Goal: Task Accomplishment & Management: Complete application form

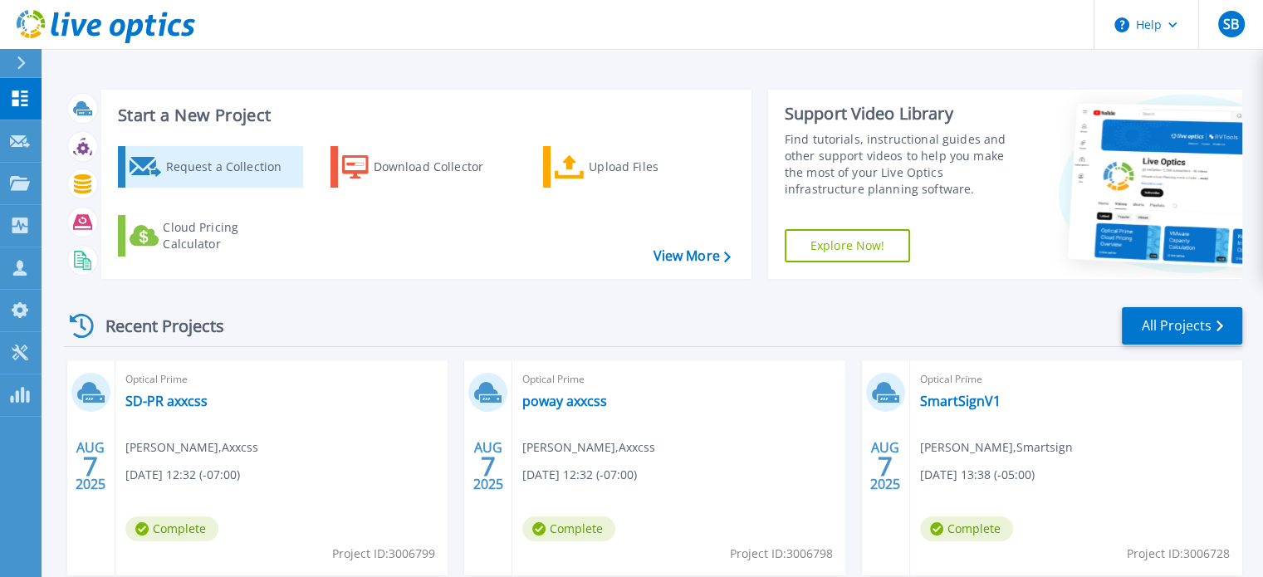
click at [217, 166] on div "Request a Collection" at bounding box center [231, 166] width 133 height 33
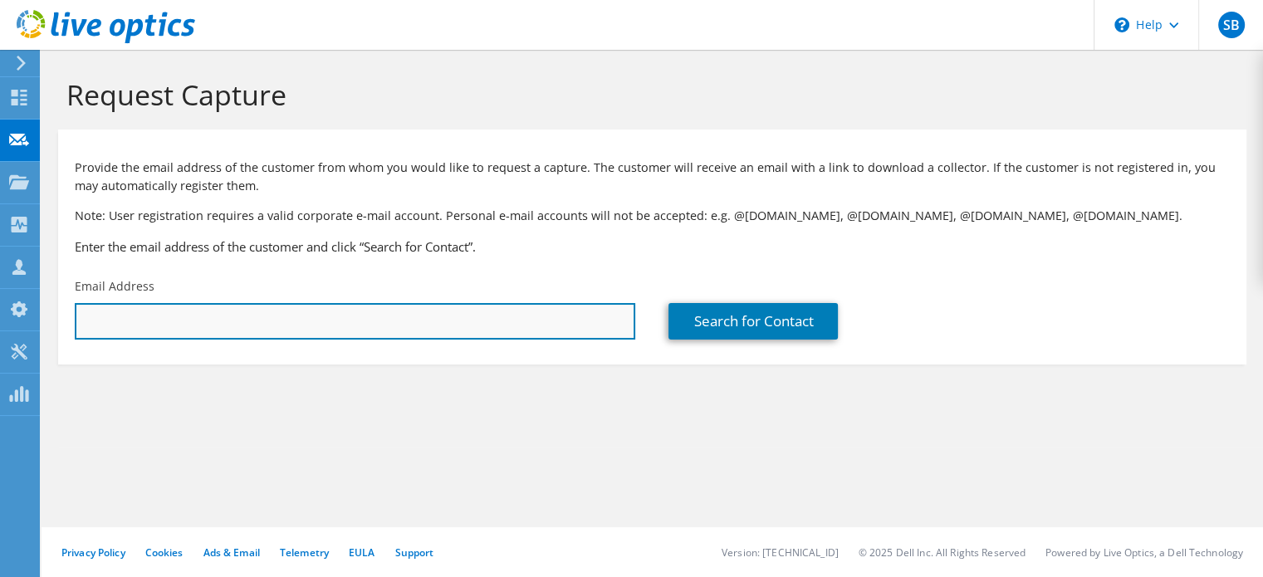
click at [332, 308] on input "text" at bounding box center [355, 321] width 560 height 37
paste input "[PERSON_NAME][EMAIL_ADDRESS][PERSON_NAME][DOMAIN_NAME]"
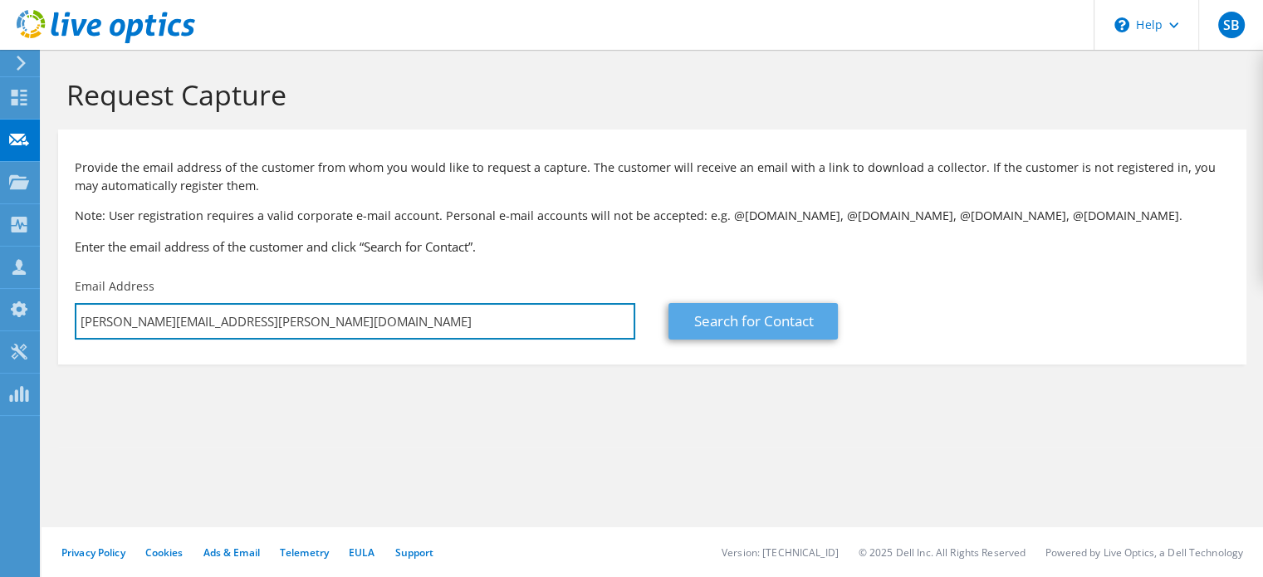
type input "[PERSON_NAME][EMAIL_ADDRESS][PERSON_NAME][DOMAIN_NAME]"
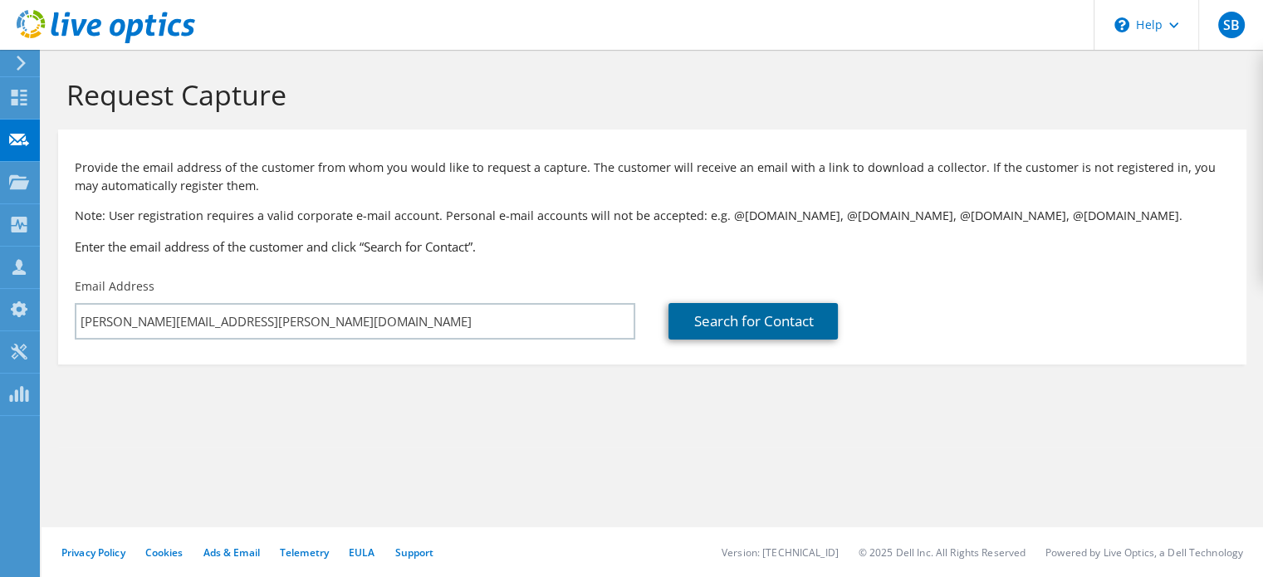
click at [681, 317] on link "Search for Contact" at bounding box center [752, 321] width 169 height 37
type input "VALMONT INDUSTRIES INC"
type input "[PERSON_NAME]"
type input "[GEOGRAPHIC_DATA]"
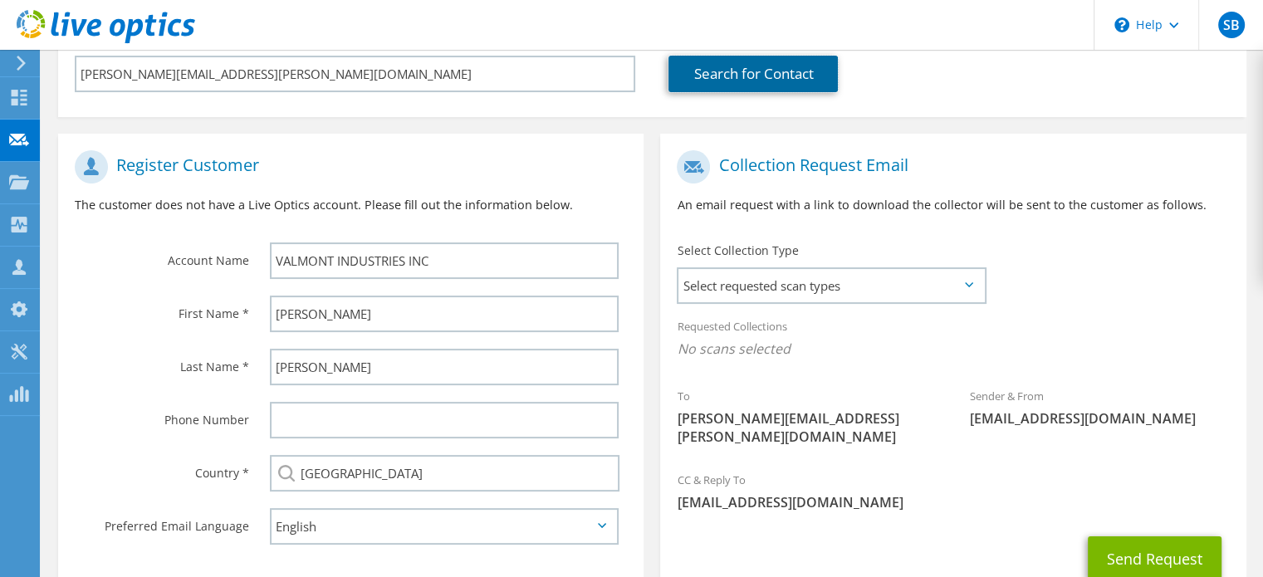
scroll to position [349, 0]
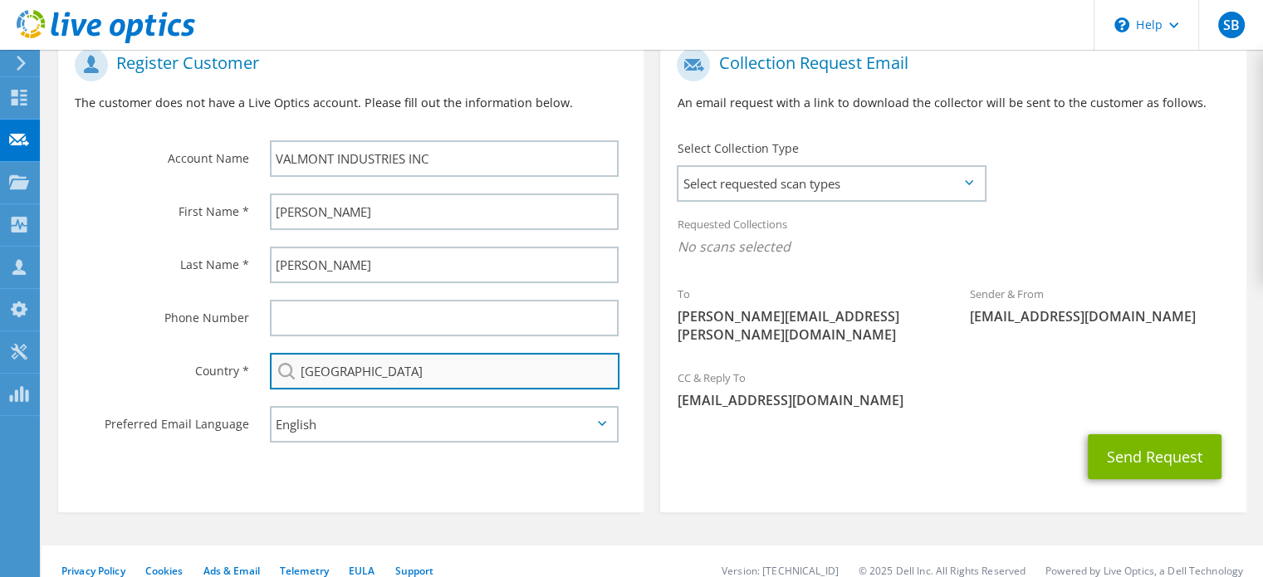
click at [410, 374] on input "[GEOGRAPHIC_DATA]" at bounding box center [444, 371] width 349 height 37
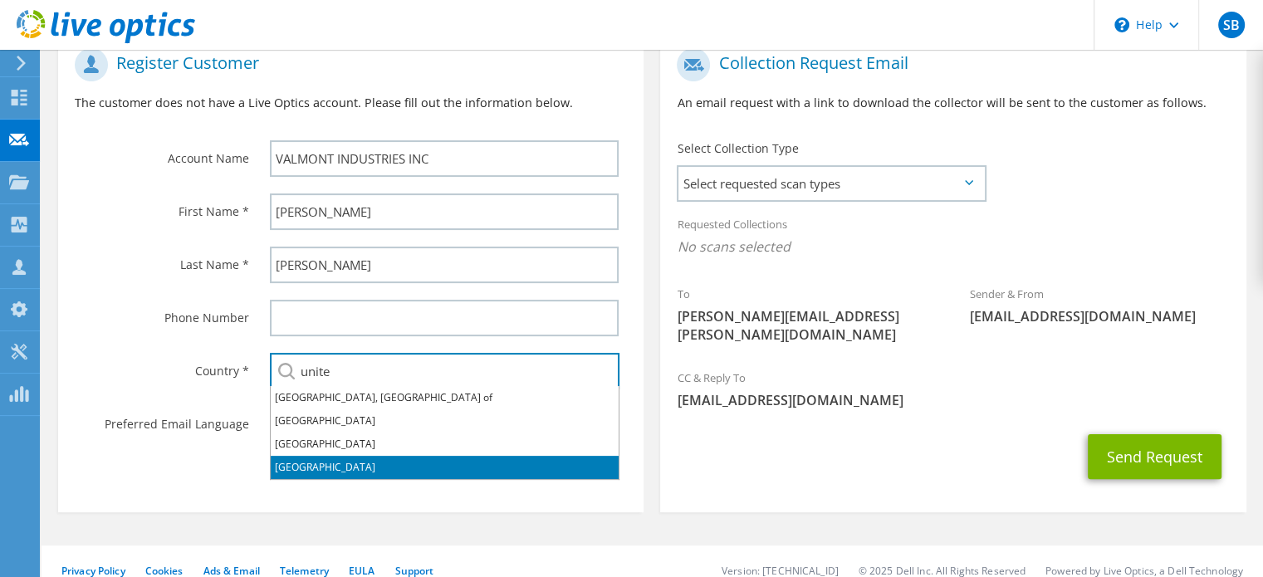
click at [339, 467] on li "[GEOGRAPHIC_DATA]" at bounding box center [445, 467] width 348 height 23
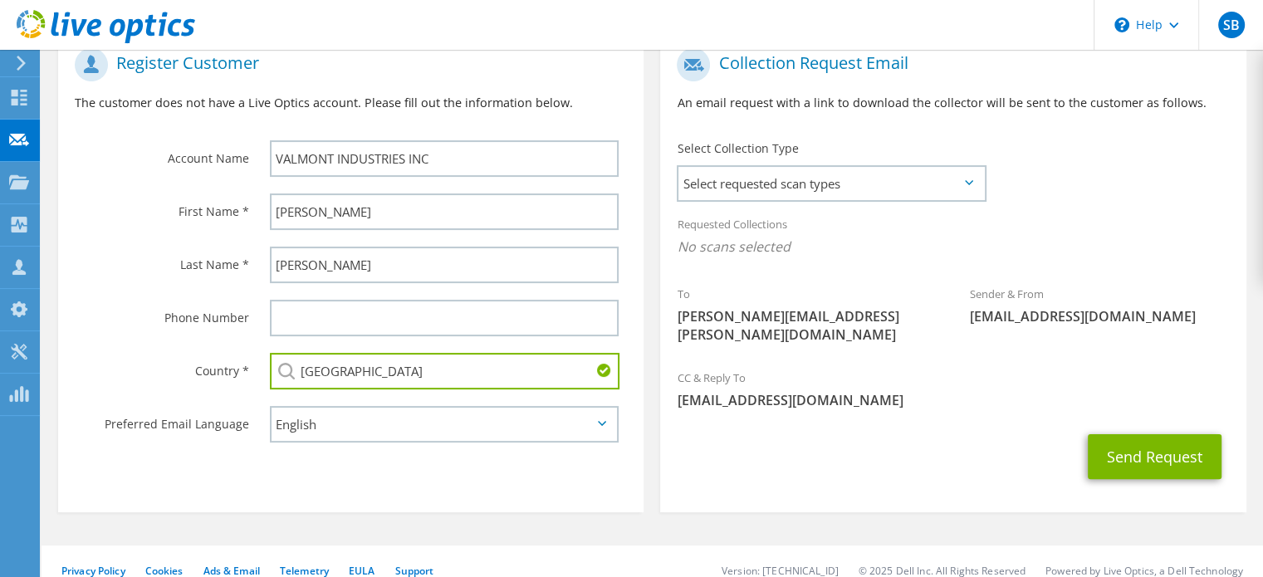
type input "[GEOGRAPHIC_DATA]"
click at [814, 466] on div "Send Request" at bounding box center [952, 456] width 585 height 61
click at [843, 187] on span "Select requested scan types" at bounding box center [830, 183] width 305 height 33
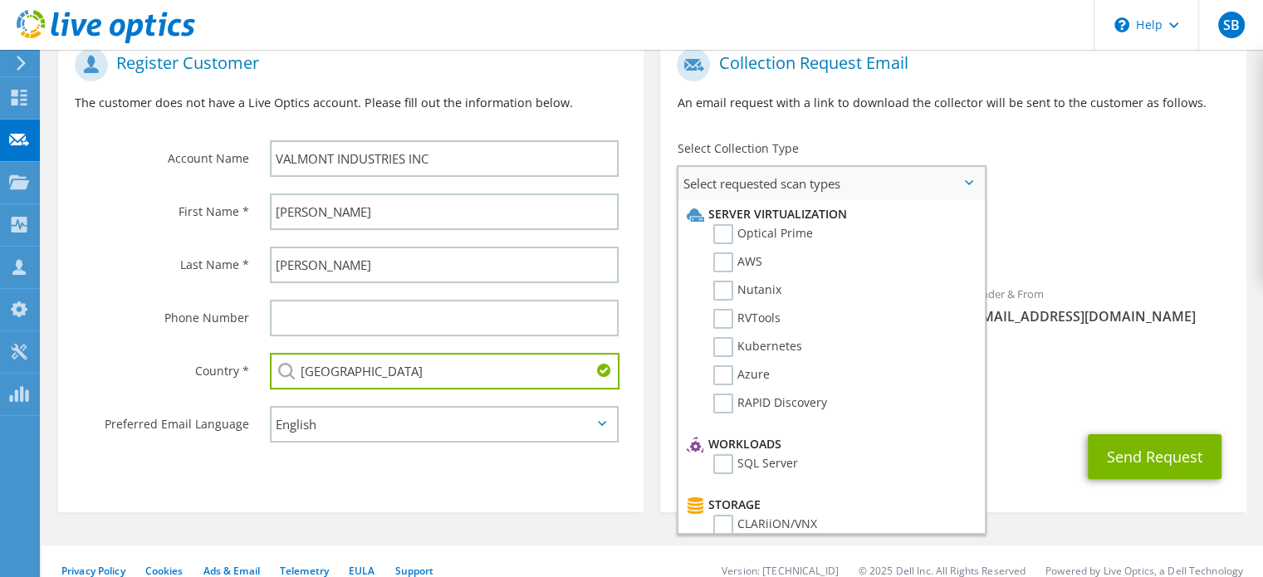
click at [822, 225] on li "Optical Prime" at bounding box center [828, 238] width 293 height 28
click at [775, 235] on label "Optical Prime" at bounding box center [763, 234] width 100 height 20
click at [720, 228] on label "Optical Prime" at bounding box center [763, 234] width 100 height 20
click at [0, 0] on input "Optical Prime" at bounding box center [0, 0] width 0 height 0
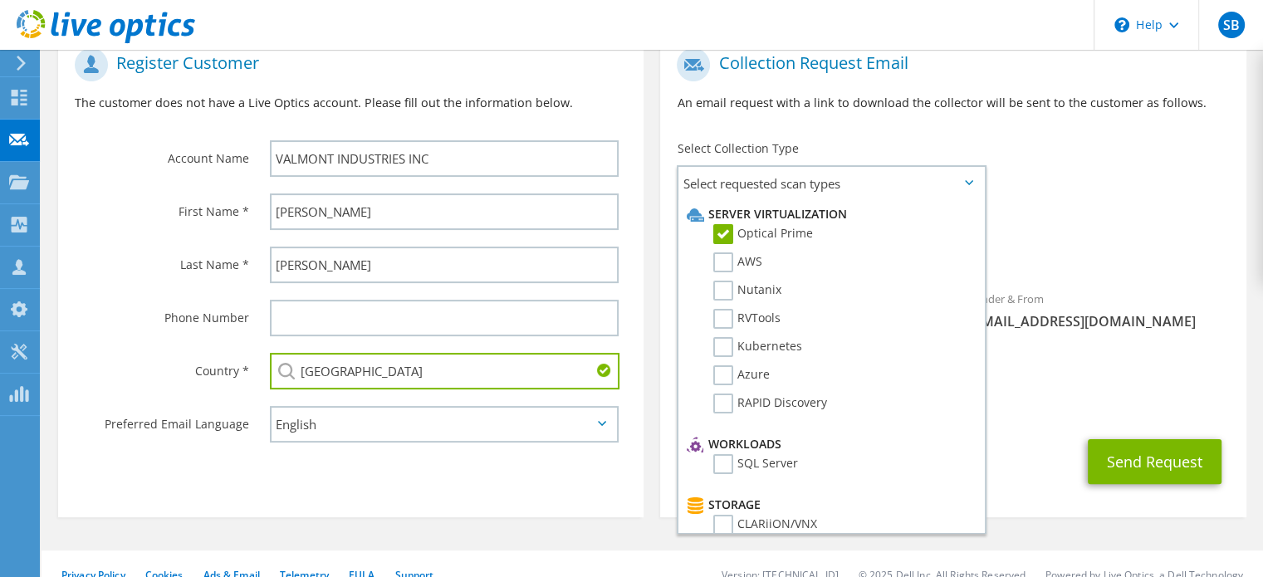
click at [1051, 259] on span "Optical Prime" at bounding box center [953, 250] width 552 height 27
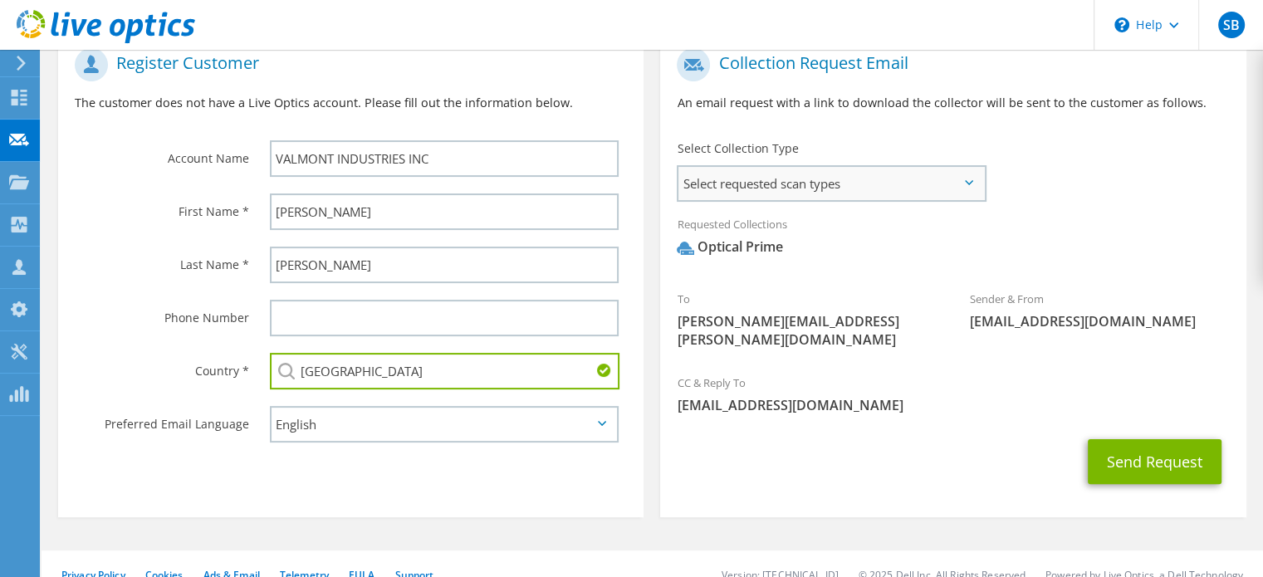
click at [930, 195] on span "Select requested scan types" at bounding box center [830, 183] width 305 height 33
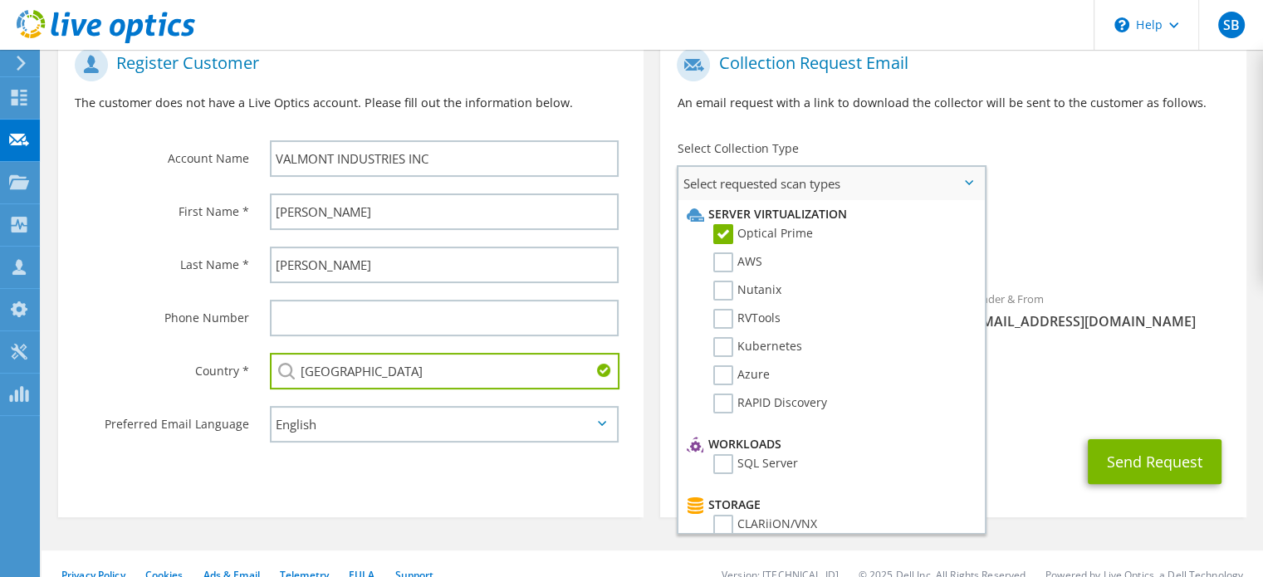
click at [717, 235] on label "Optical Prime" at bounding box center [763, 234] width 100 height 20
click at [0, 0] on input "Optical Prime" at bounding box center [0, 0] width 0 height 0
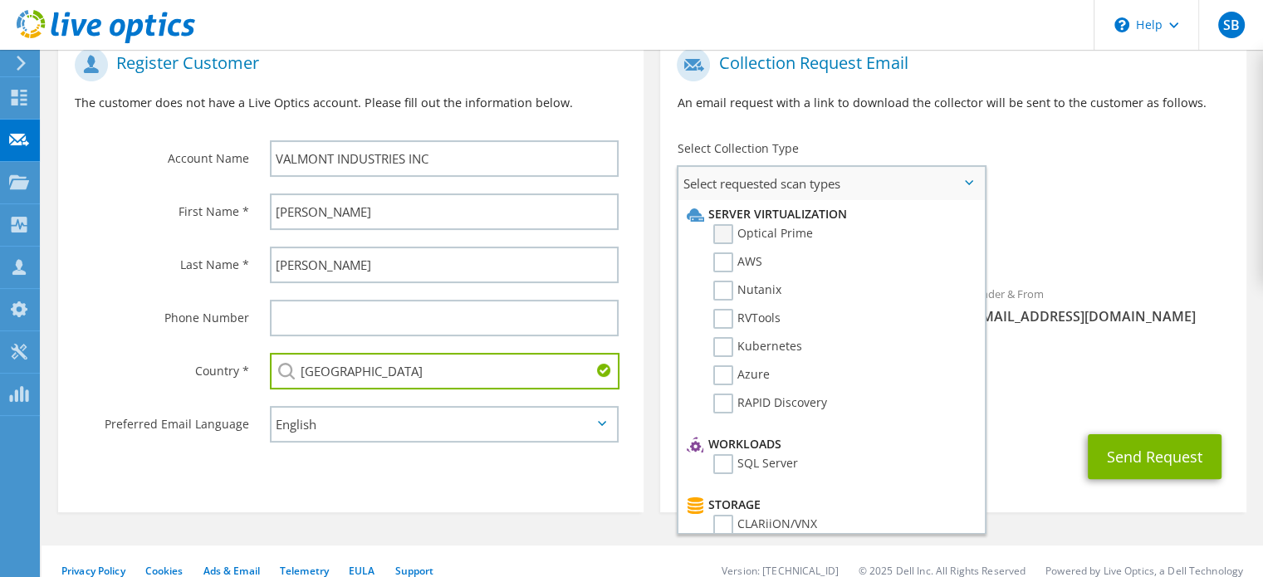
click at [717, 235] on label "Optical Prime" at bounding box center [763, 234] width 100 height 20
click at [0, 0] on input "Optical Prime" at bounding box center [0, 0] width 0 height 0
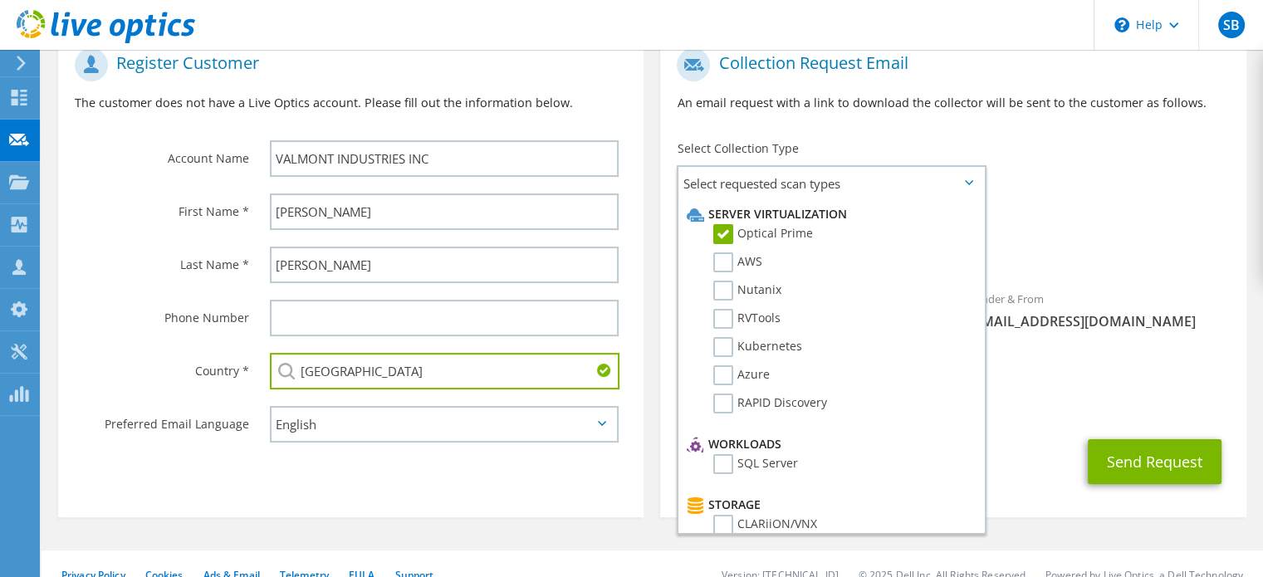
click at [1141, 238] on span "Optical Prime" at bounding box center [953, 250] width 552 height 27
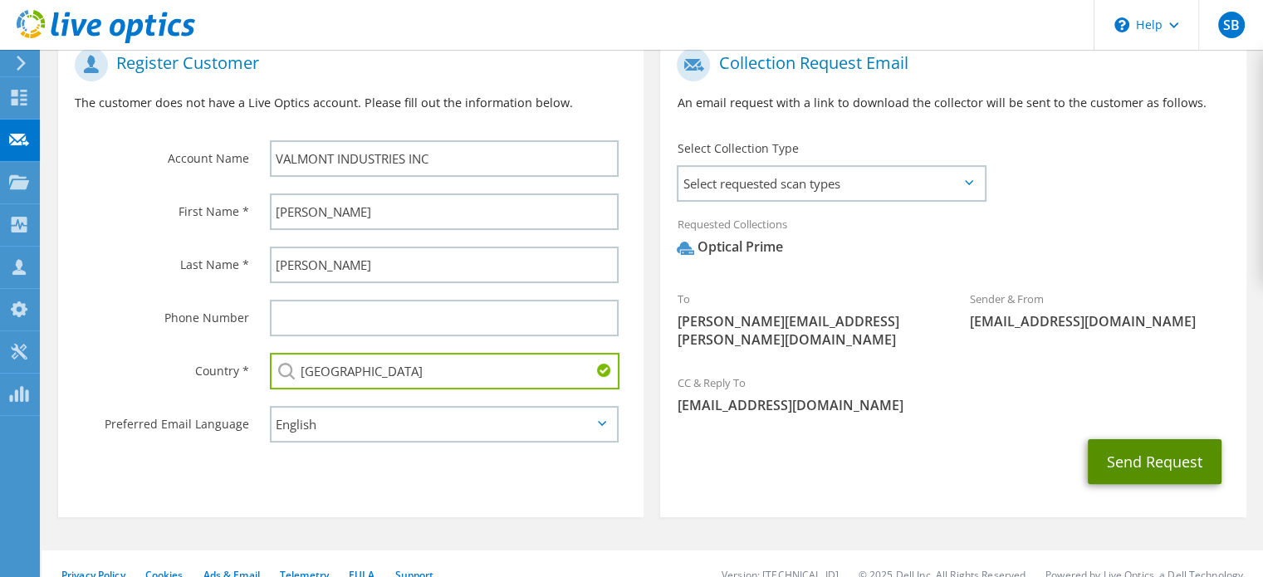
click at [1144, 439] on button "Send Request" at bounding box center [1154, 461] width 134 height 45
